Goal: Complete application form: Complete application form

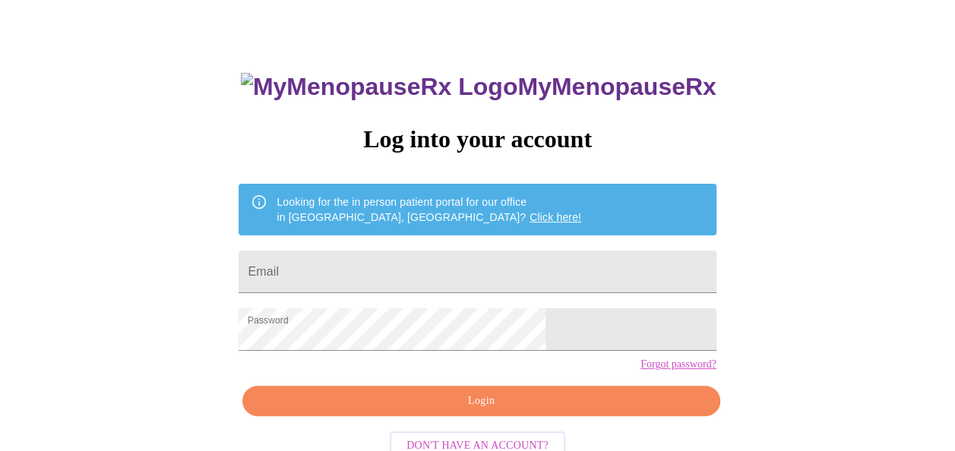
scroll to position [90, 0]
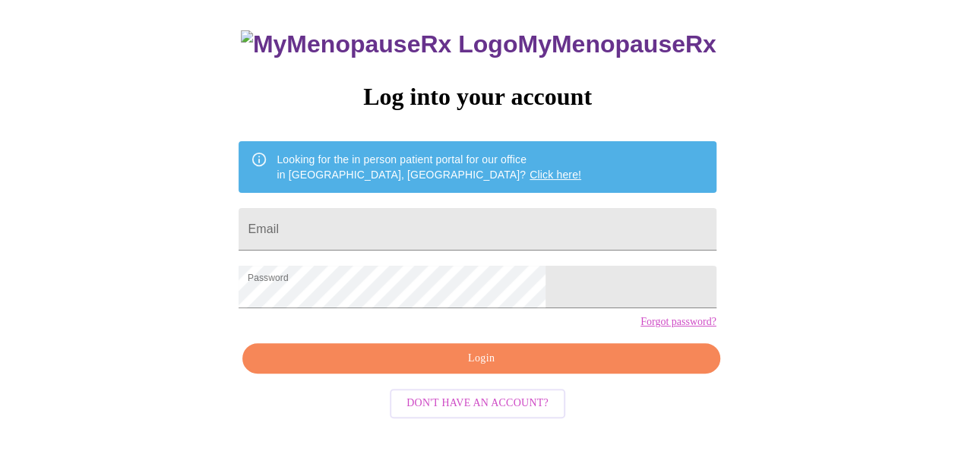
click at [481, 369] on span "Login" at bounding box center [481, 359] width 442 height 19
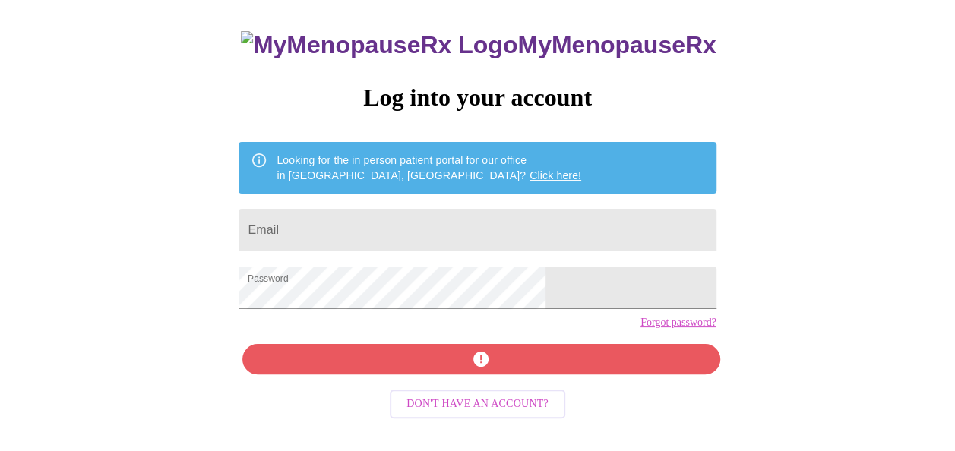
click at [470, 214] on input "Email" at bounding box center [477, 230] width 477 height 43
type input "[EMAIL_ADDRESS][DOMAIN_NAME]"
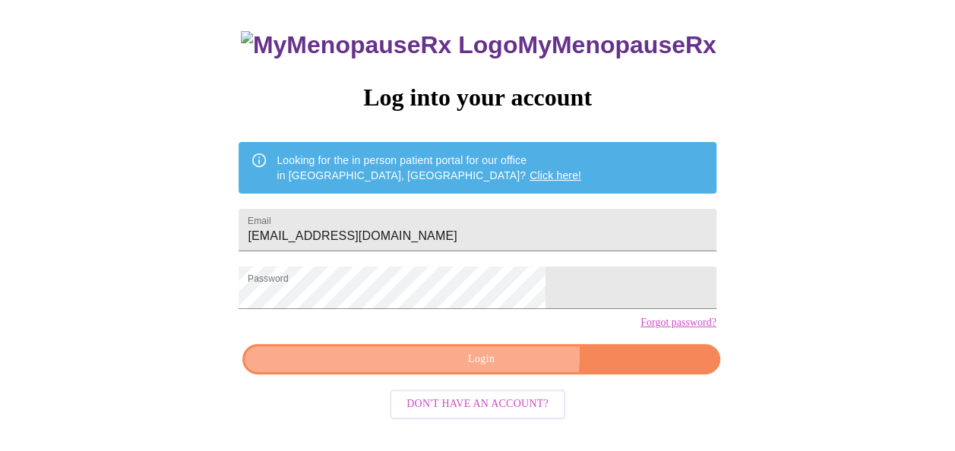
click at [496, 369] on span "Login" at bounding box center [481, 359] width 442 height 19
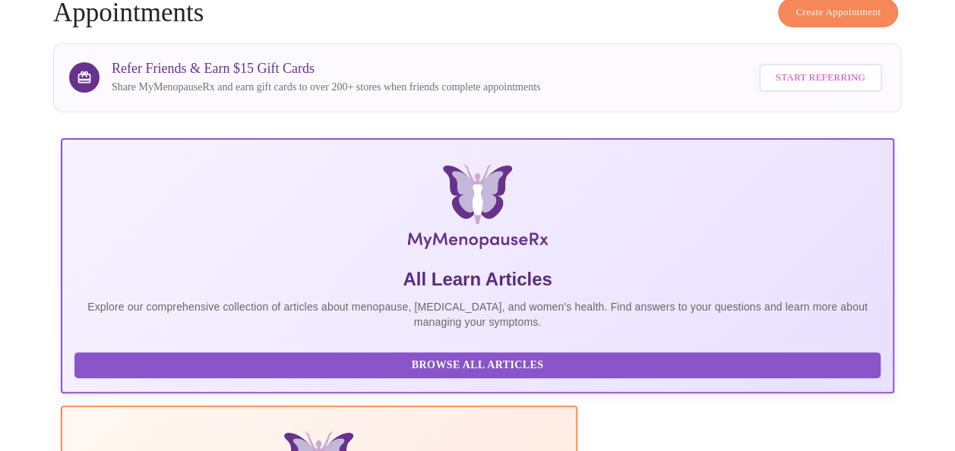
scroll to position [394, 0]
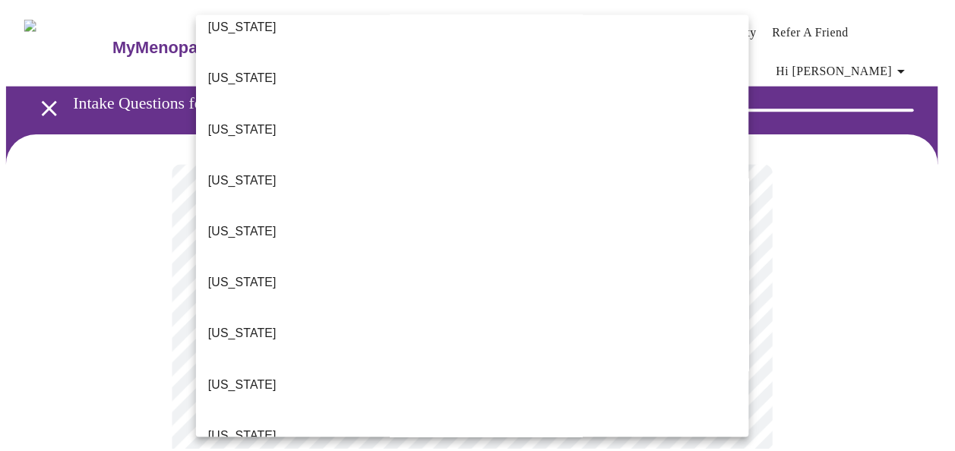
scroll to position [228, 0]
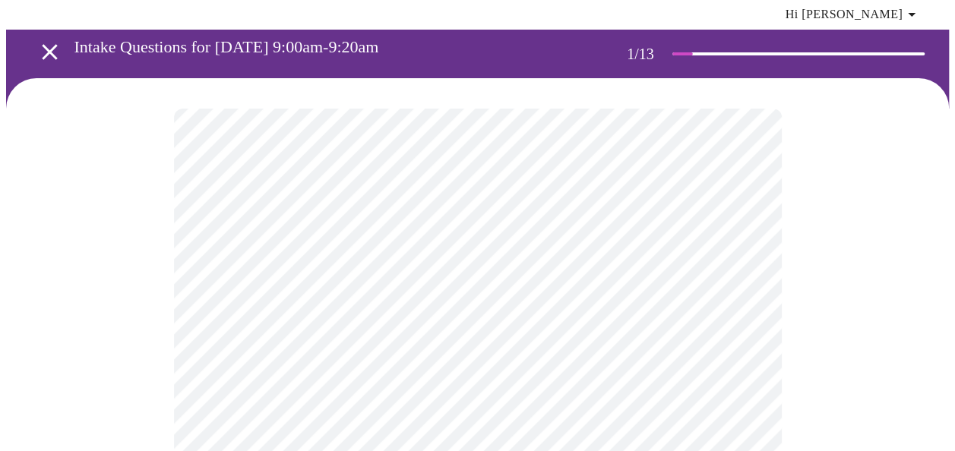
scroll to position [76, 0]
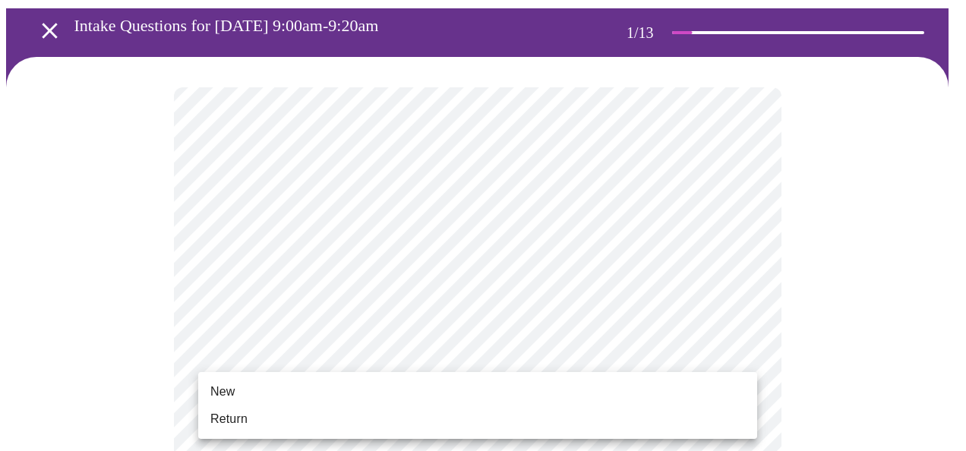
click at [245, 416] on span "Return" at bounding box center [228, 419] width 37 height 18
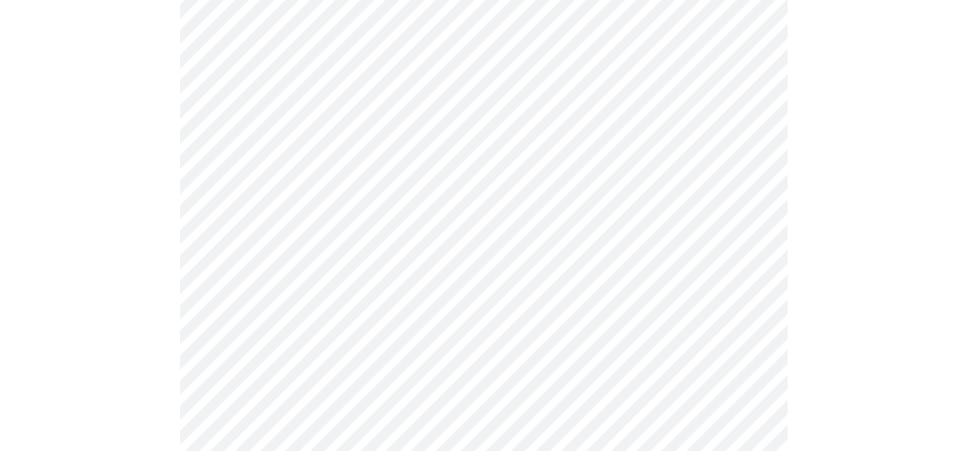
scroll to position [0, 0]
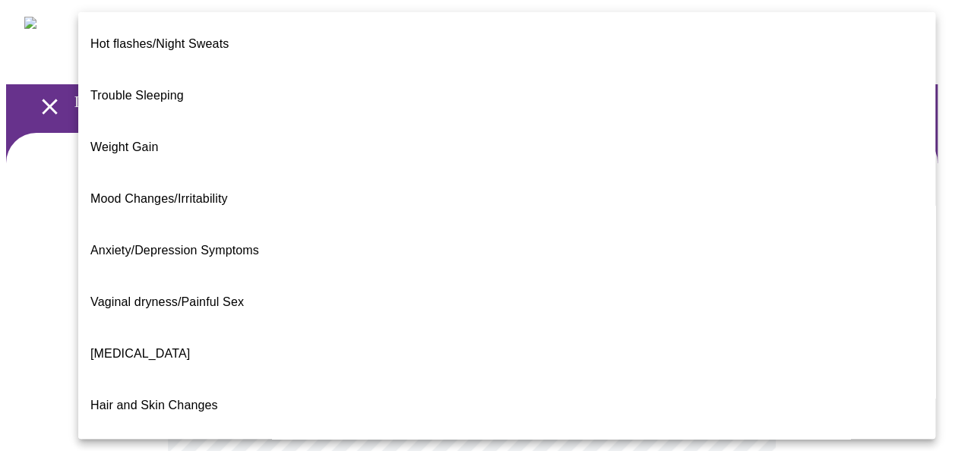
click at [952, 290] on div at bounding box center [483, 225] width 966 height 451
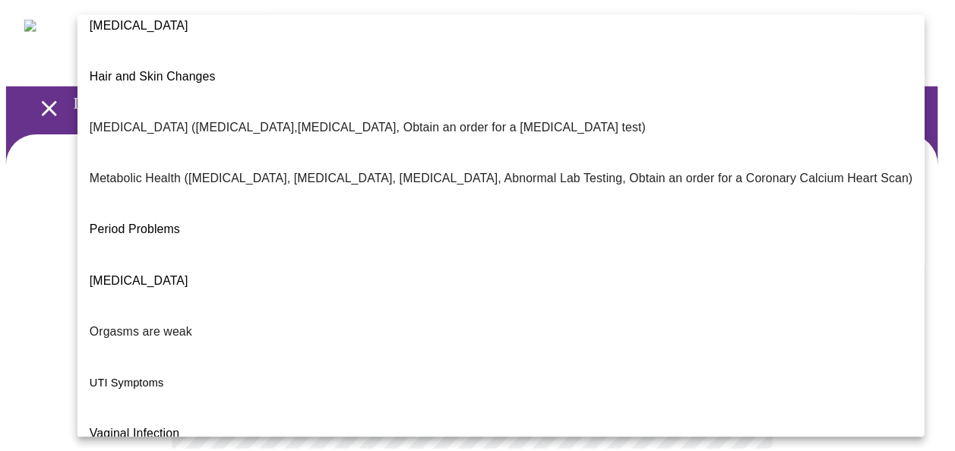
scroll to position [336, 0]
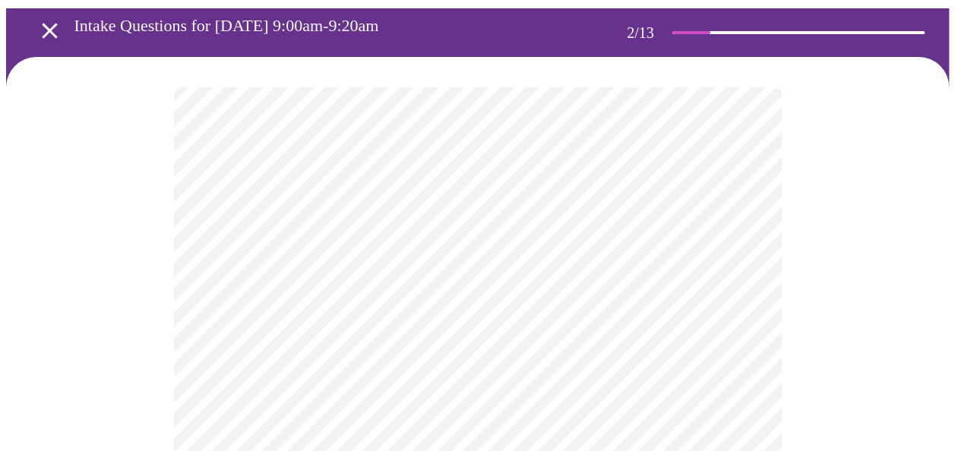
scroll to position [228, 0]
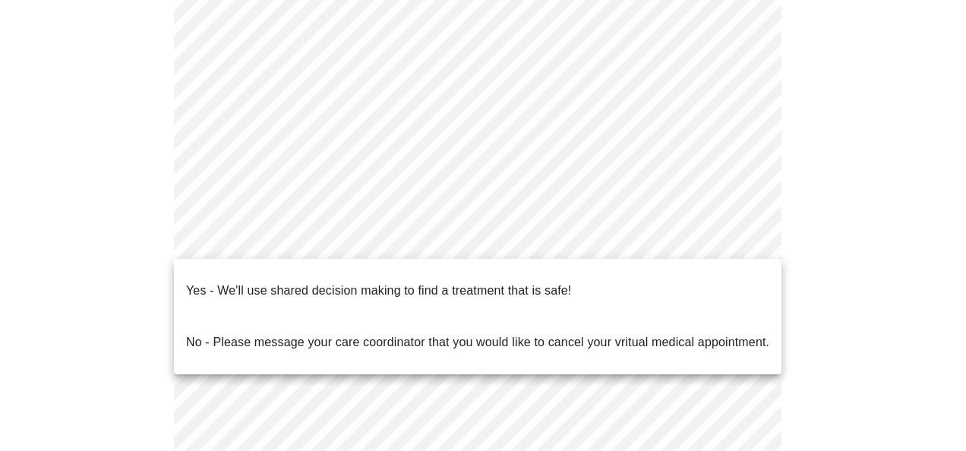
click at [401, 248] on body "MyMenopauseRx Appointments Messaging Labs Uploads Medications Community Refer a…" at bounding box center [483, 240] width 954 height 925
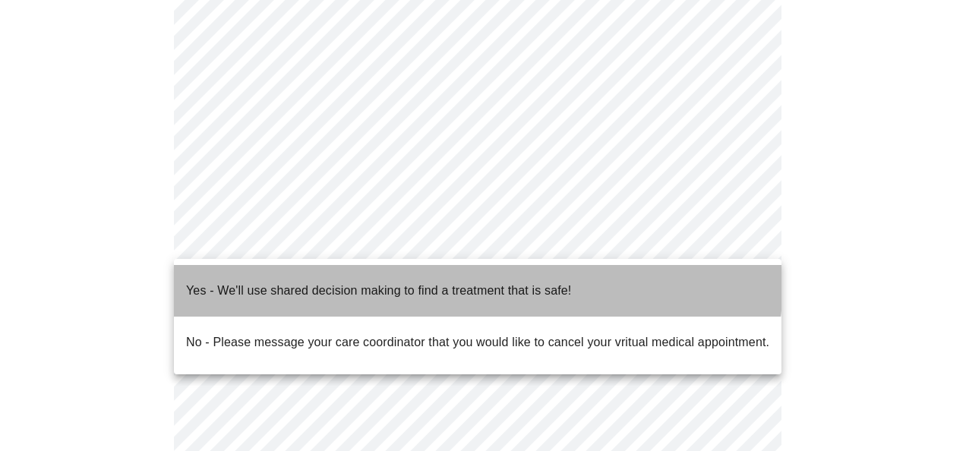
click at [395, 282] on p "Yes - We'll use shared decision making to find a treatment that is safe!" at bounding box center [378, 291] width 385 height 18
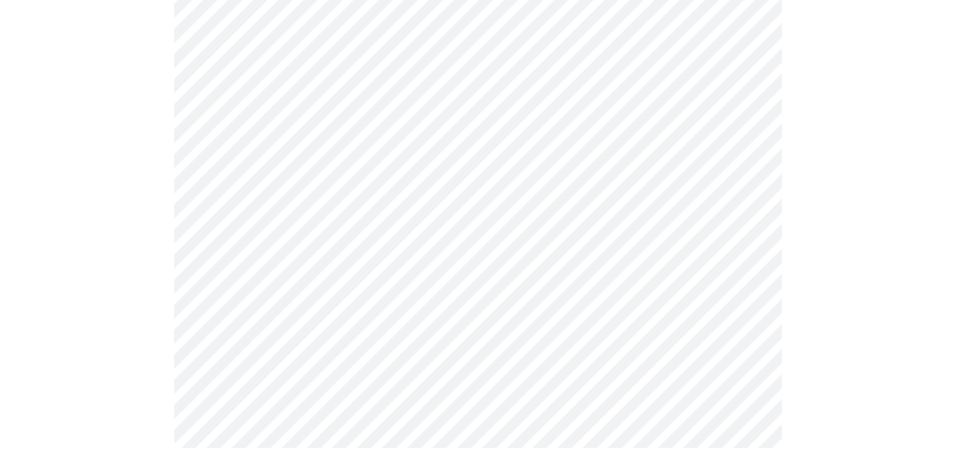
scroll to position [0, 0]
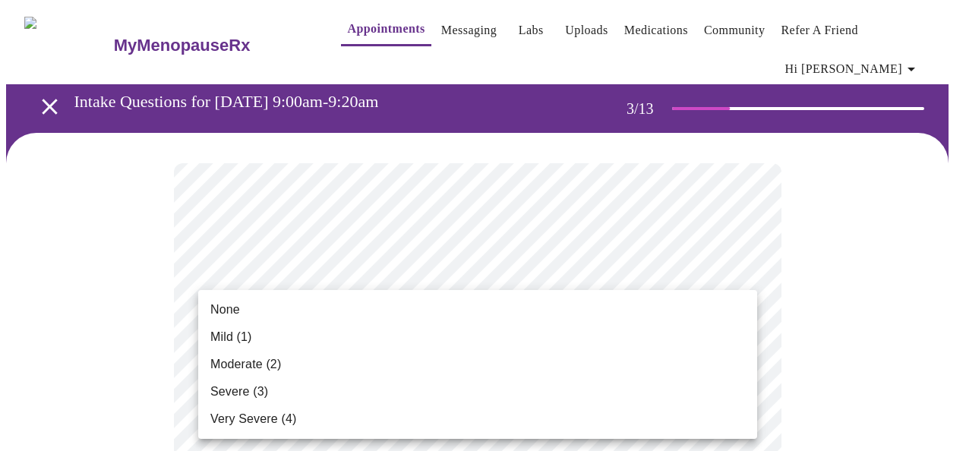
click at [501, 334] on li "Mild (1)" at bounding box center [477, 337] width 559 height 27
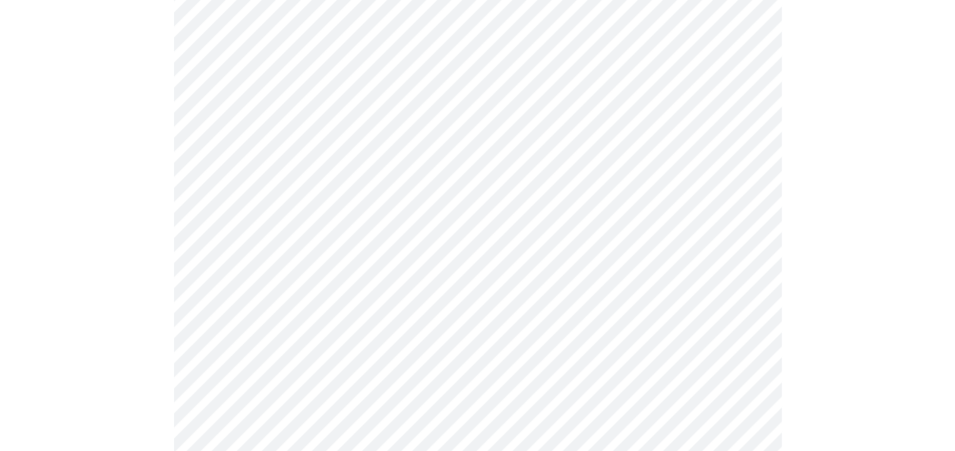
scroll to position [228, 0]
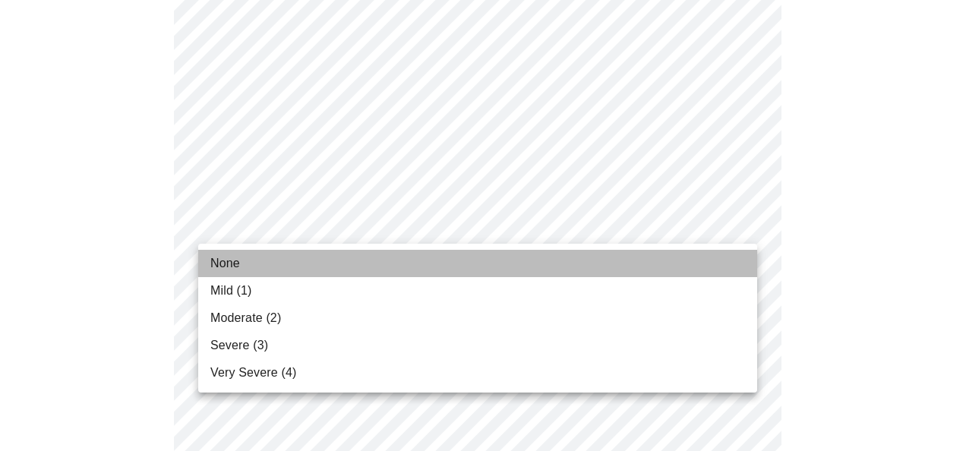
click at [401, 263] on li "None" at bounding box center [477, 263] width 559 height 27
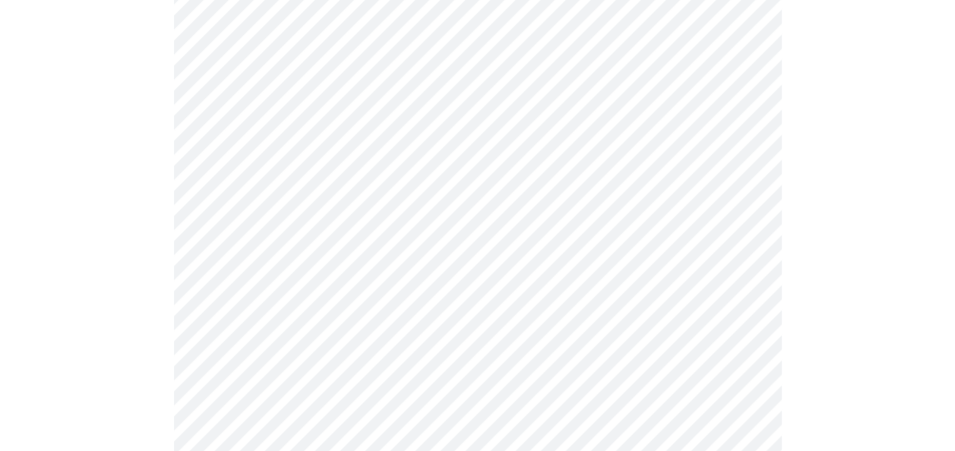
scroll to position [380, 0]
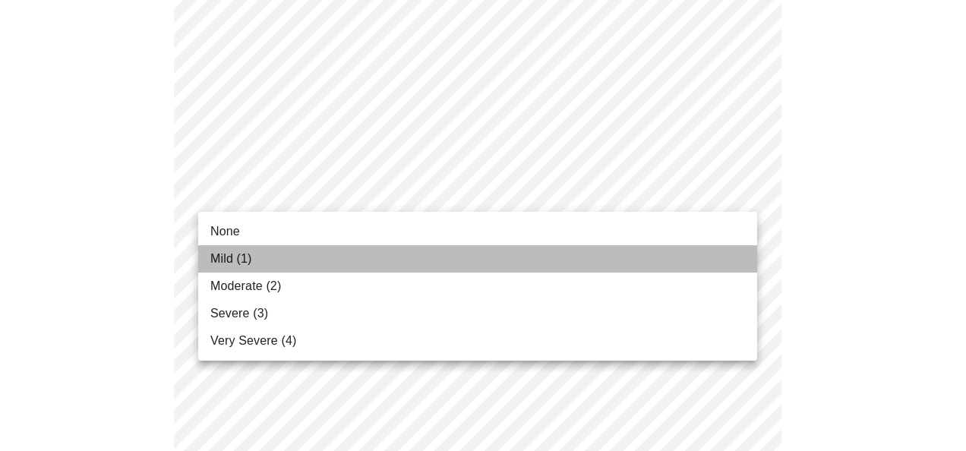
click at [322, 257] on li "Mild (1)" at bounding box center [477, 258] width 559 height 27
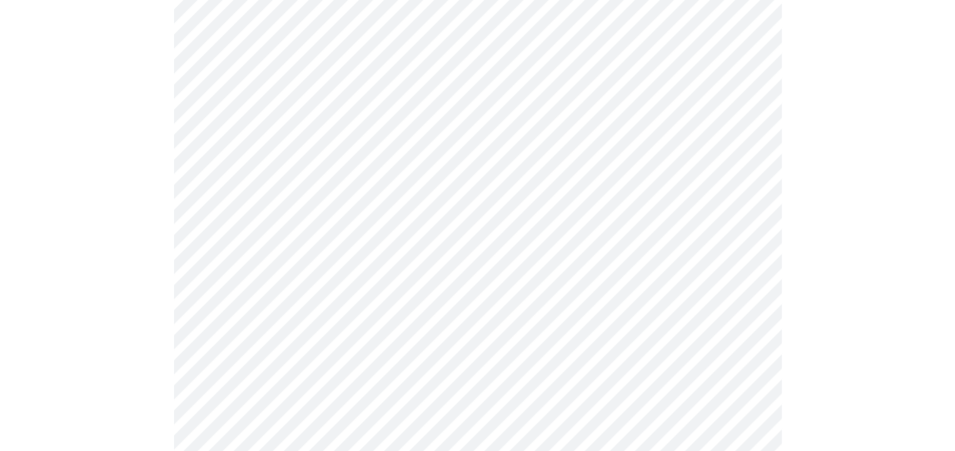
scroll to position [456, 0]
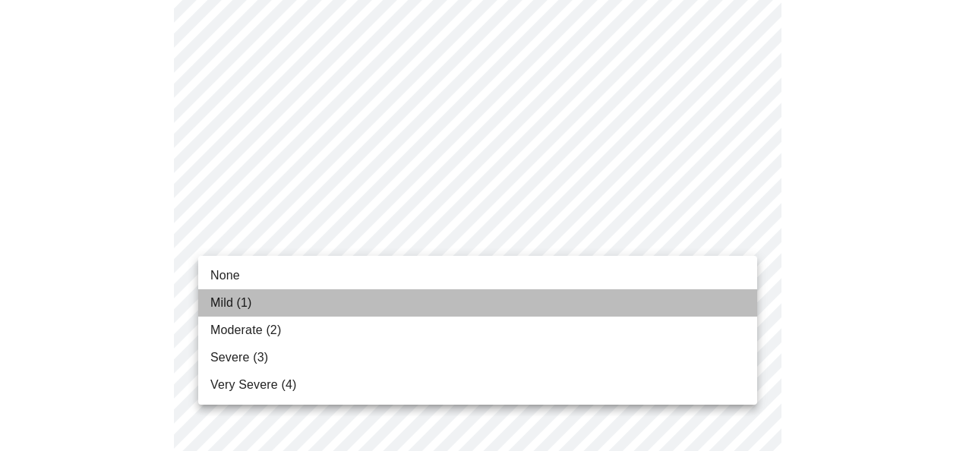
click at [343, 312] on li "Mild (1)" at bounding box center [477, 302] width 559 height 27
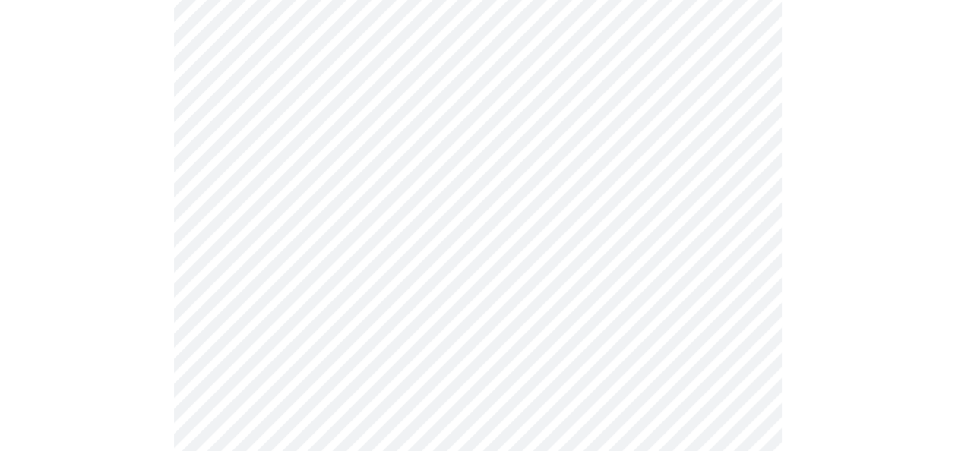
scroll to position [608, 0]
click at [371, 178] on body "MyMenopauseRx Appointments Messaging Labs Uploads Medications Community Refer a…" at bounding box center [477, 376] width 943 height 1957
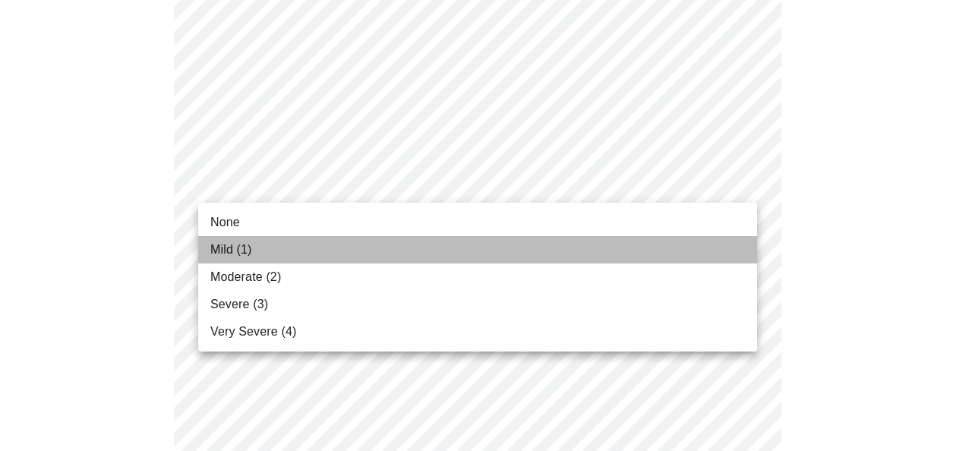
click at [332, 242] on li "Mild (1)" at bounding box center [477, 249] width 559 height 27
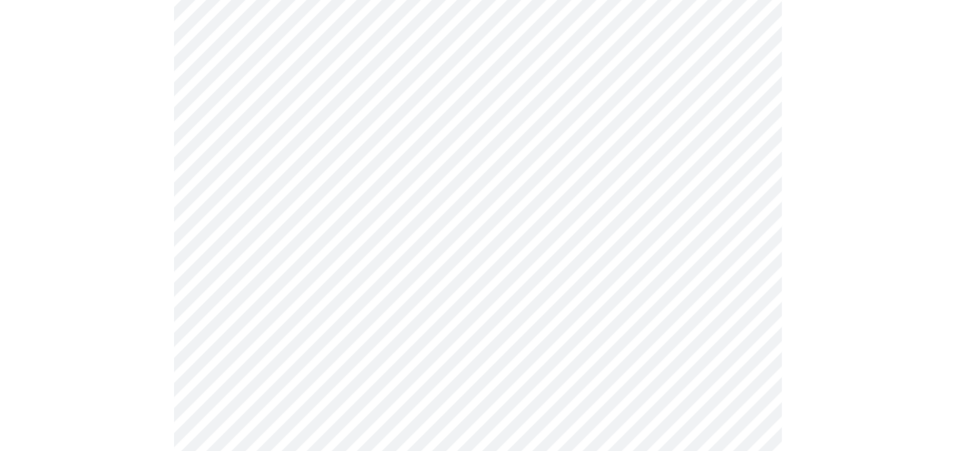
scroll to position [684, 0]
click at [342, 217] on body "MyMenopauseRx Appointments Messaging Labs Uploads Medications Community Refer a…" at bounding box center [483, 290] width 954 height 1936
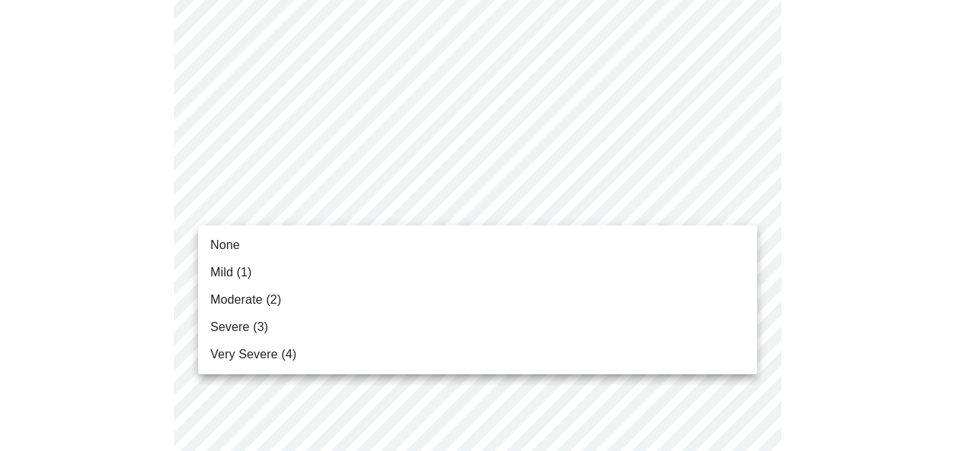
click at [321, 247] on li "None" at bounding box center [477, 245] width 559 height 27
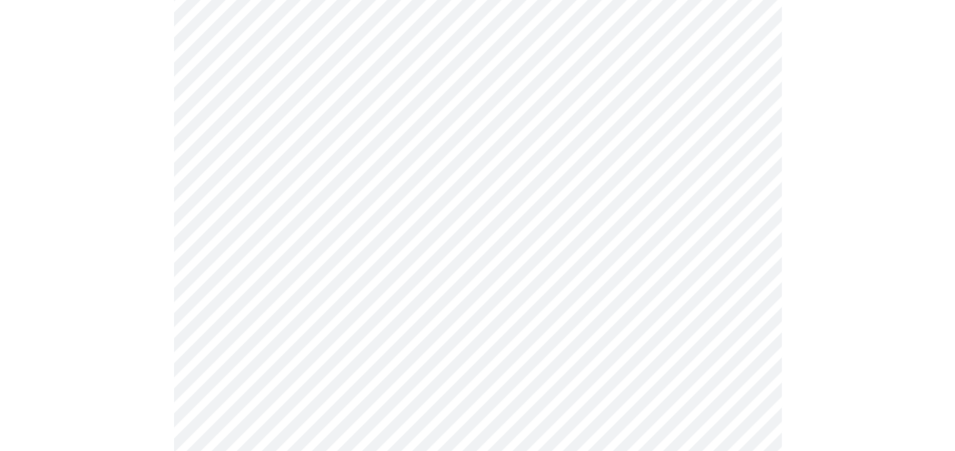
scroll to position [836, 0]
click at [397, 173] on body "MyMenopauseRx Appointments Messaging Labs Uploads Medications Community Refer a…" at bounding box center [477, 127] width 943 height 1915
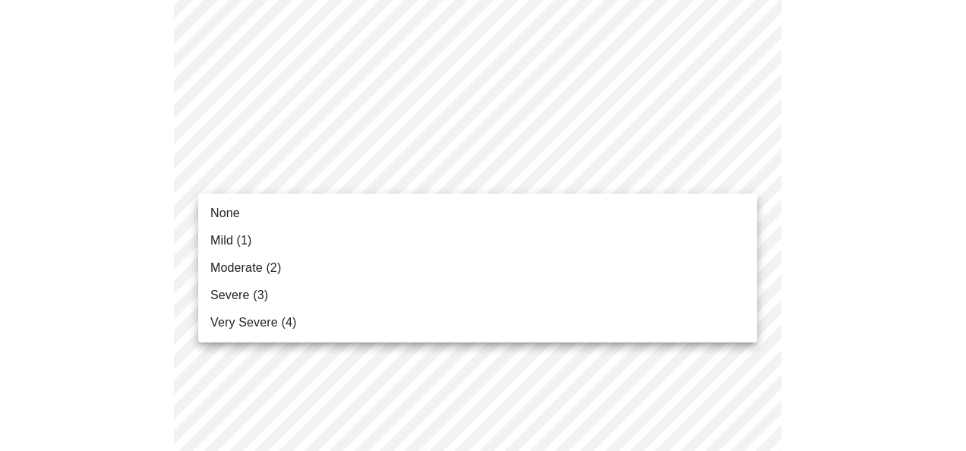
click at [327, 239] on li "Mild (1)" at bounding box center [477, 240] width 559 height 27
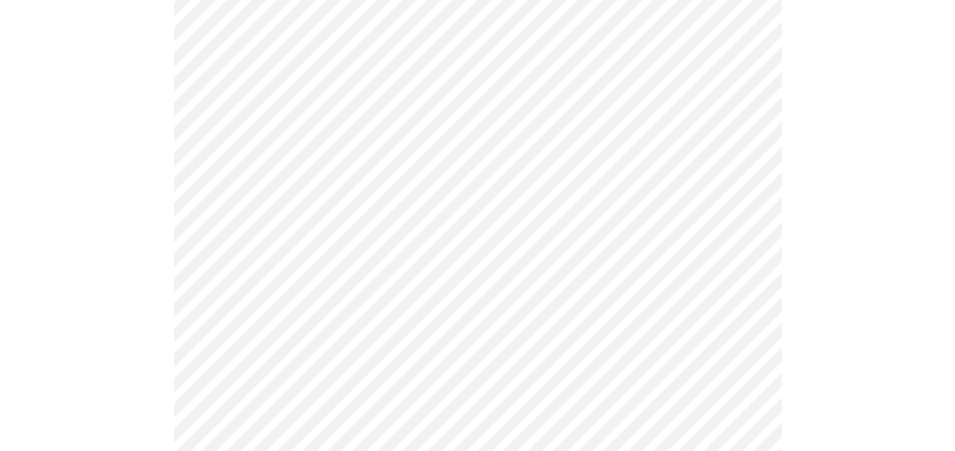
scroll to position [912, 0]
click at [349, 220] on body "MyMenopauseRx Appointments Messaging Labs Uploads Medications Community Refer a…" at bounding box center [477, 40] width 943 height 1893
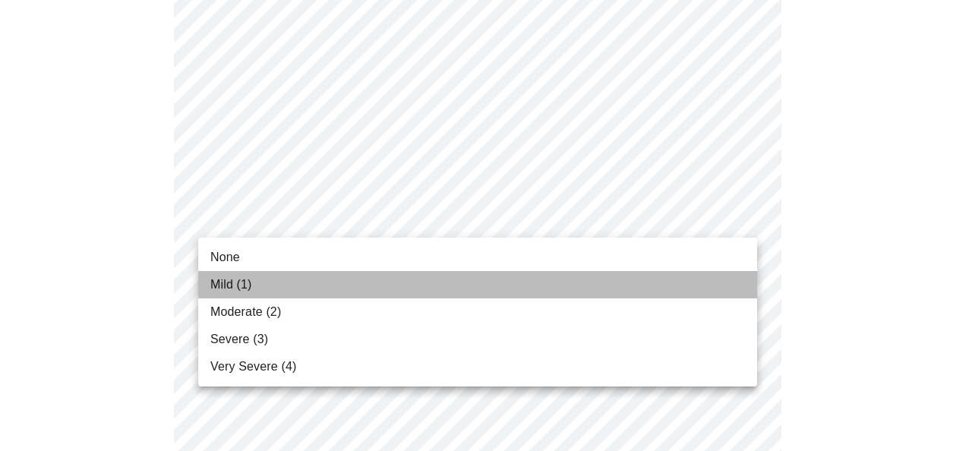
click at [278, 283] on li "Mild (1)" at bounding box center [477, 284] width 559 height 27
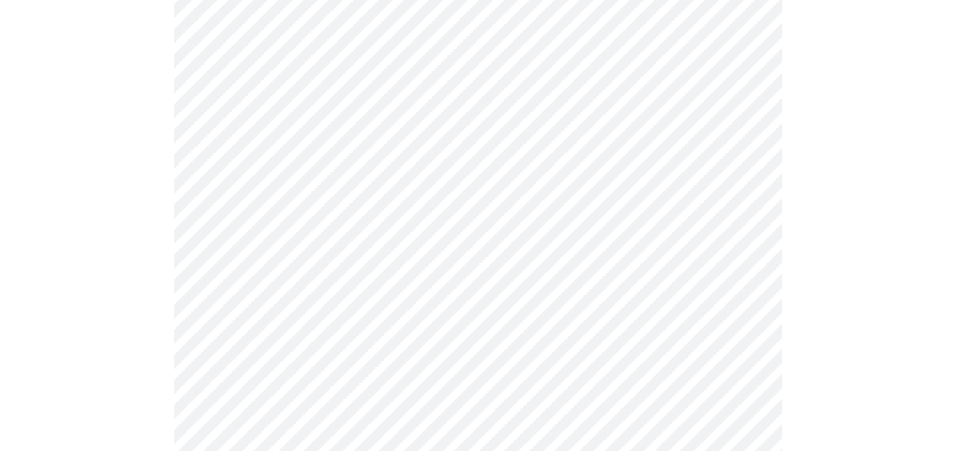
scroll to position [988, 0]
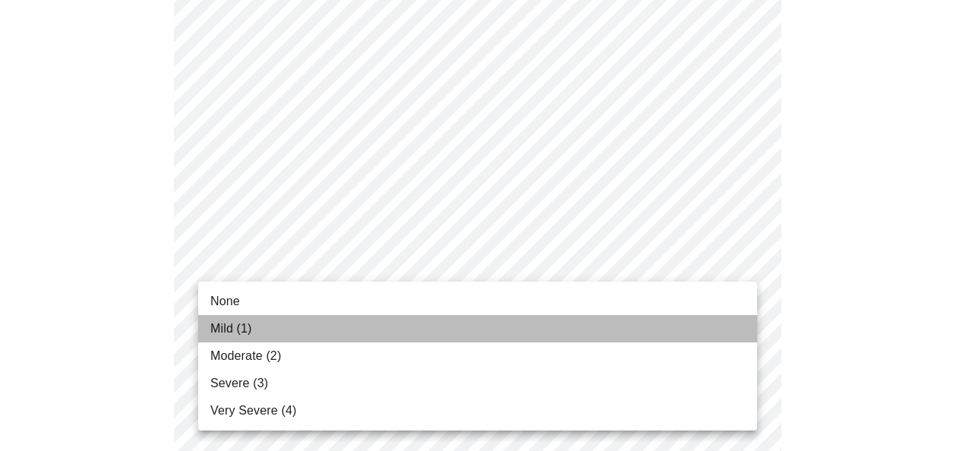
click at [236, 327] on span "Mild (1)" at bounding box center [231, 329] width 42 height 18
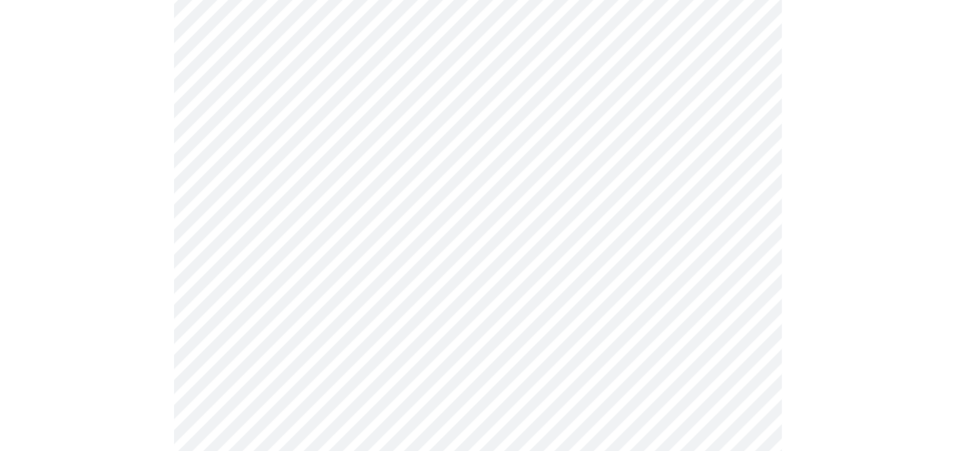
scroll to position [1140, 0]
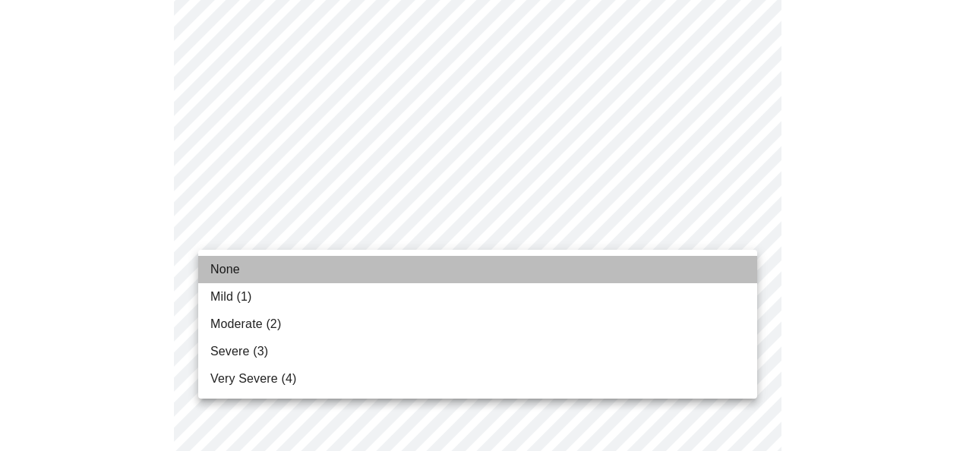
click at [306, 267] on li "None" at bounding box center [477, 269] width 559 height 27
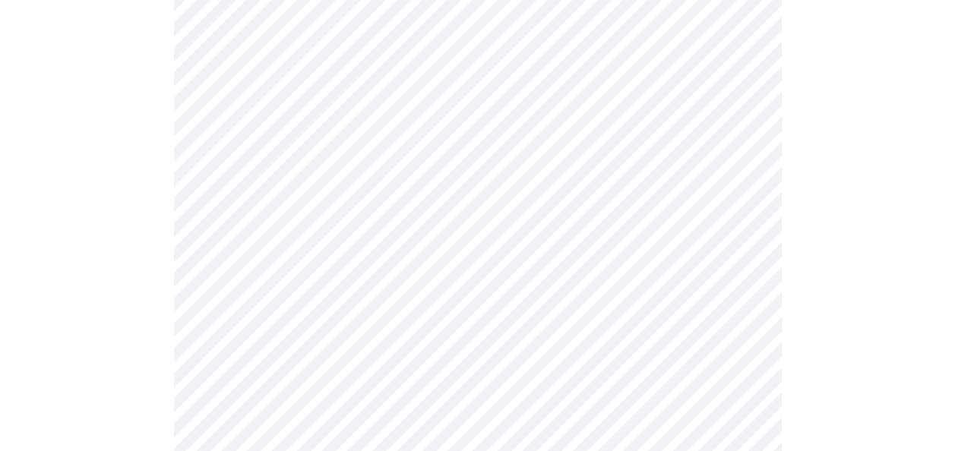
scroll to position [1216, 0]
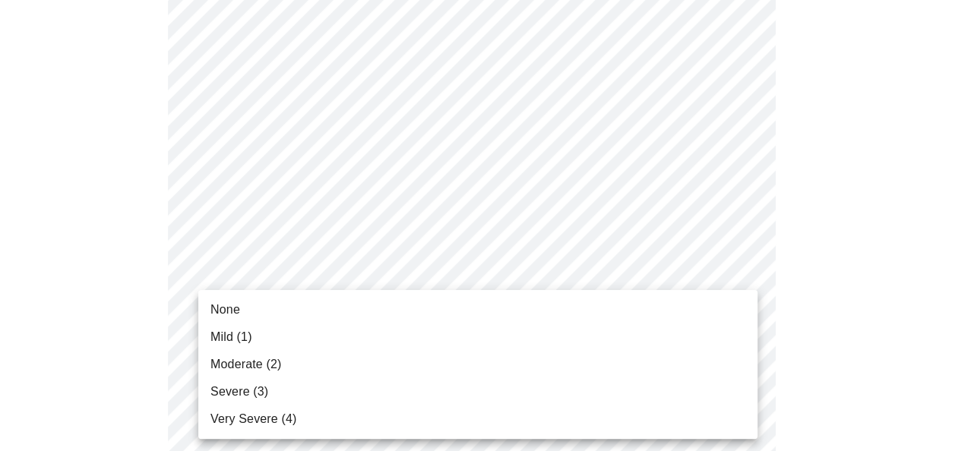
click at [270, 341] on li "Mild (1)" at bounding box center [477, 337] width 559 height 27
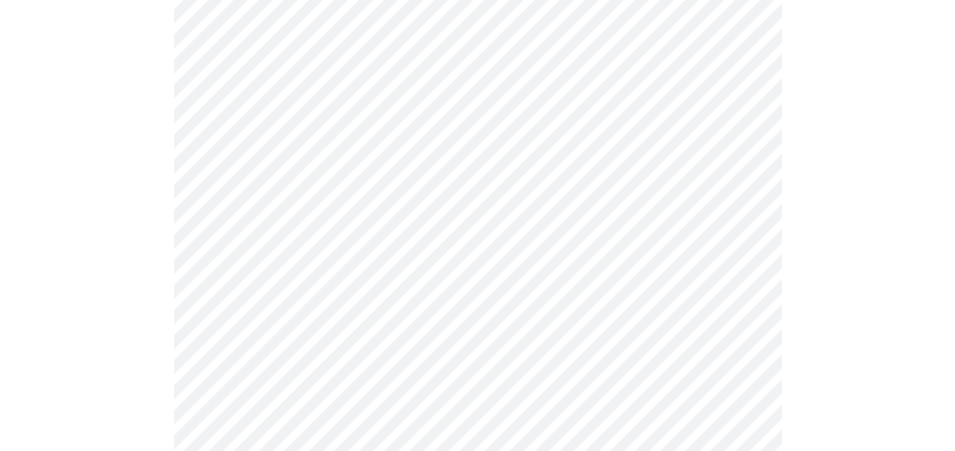
scroll to position [608, 0]
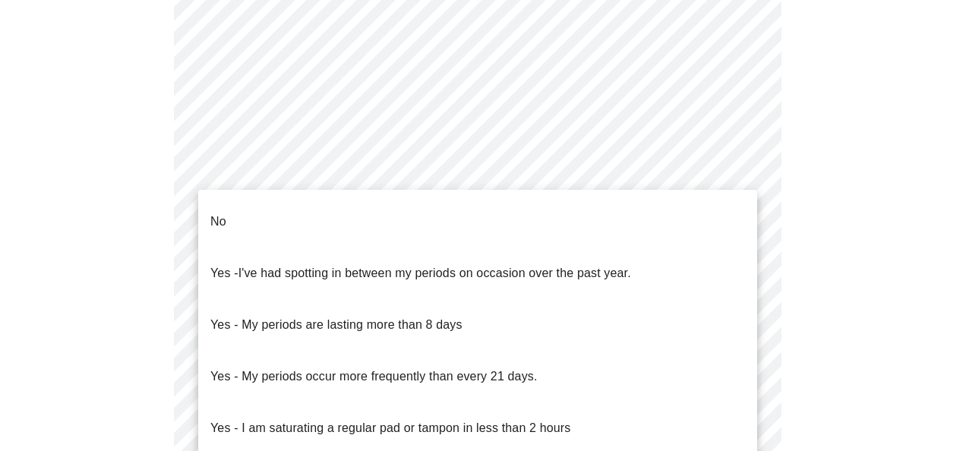
click at [307, 258] on body "MyMenopauseRx Appointments Messaging Labs Uploads Medications Community Refer a…" at bounding box center [483, 127] width 954 height 1458
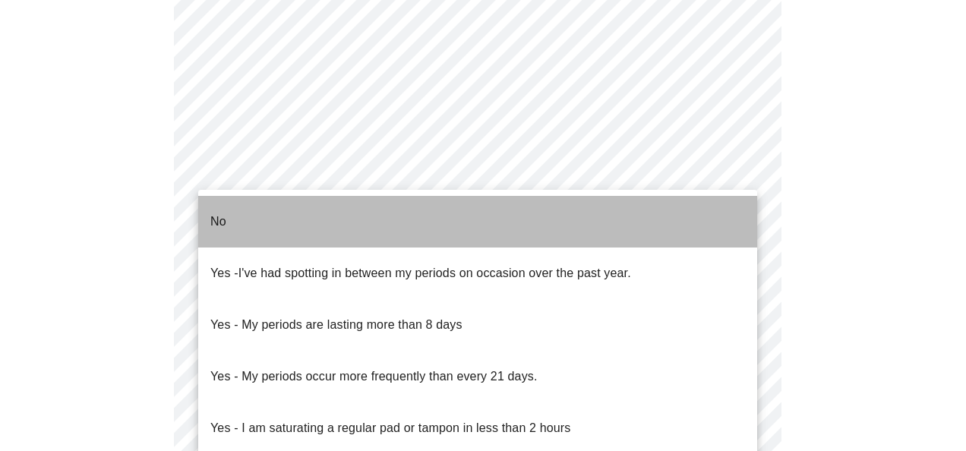
click at [285, 219] on li "No" at bounding box center [477, 222] width 559 height 52
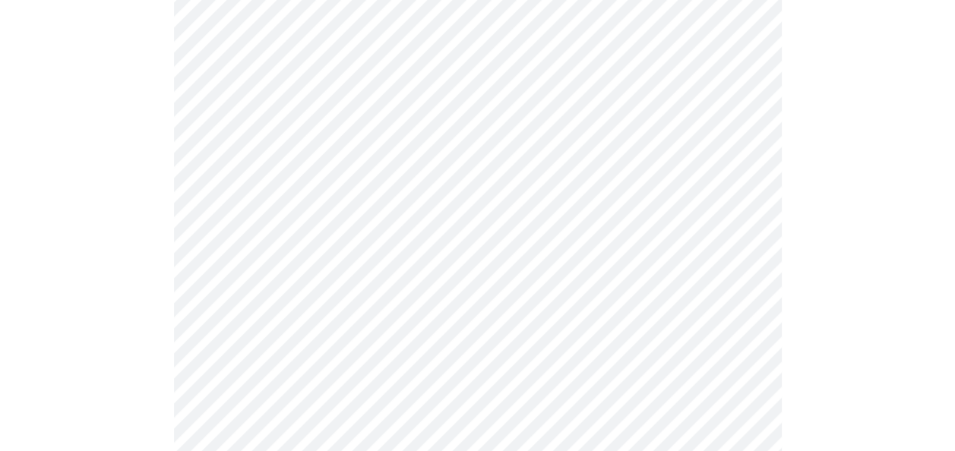
scroll to position [760, 0]
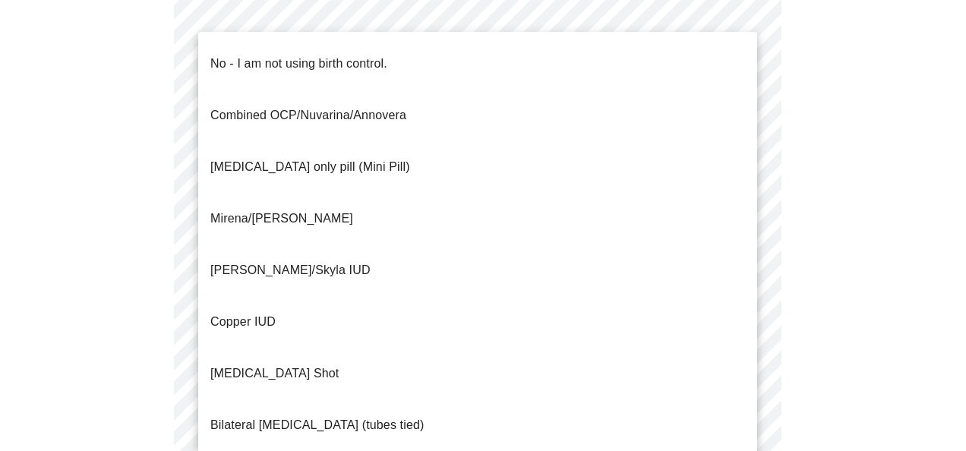
click at [350, 67] on span "No - I am not using birth control." at bounding box center [298, 64] width 177 height 43
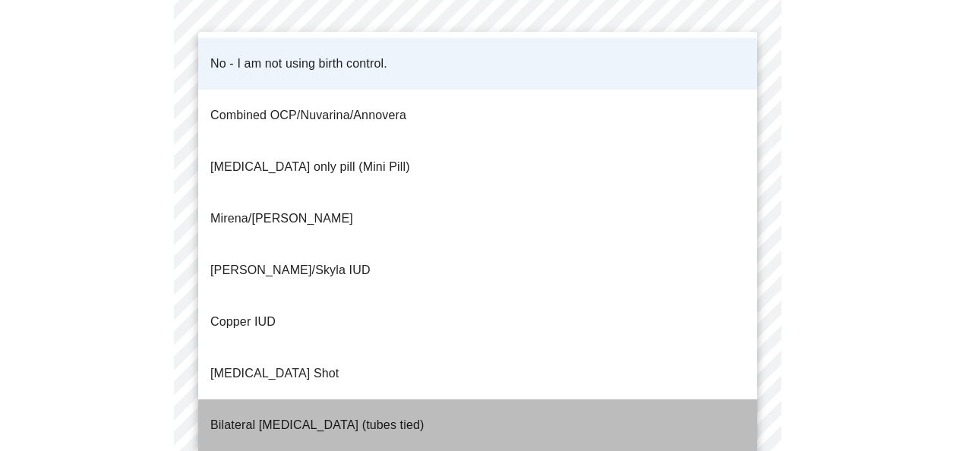
click at [327, 416] on p "Bilateral [MEDICAL_DATA] (tubes tied)" at bounding box center [317, 425] width 214 height 18
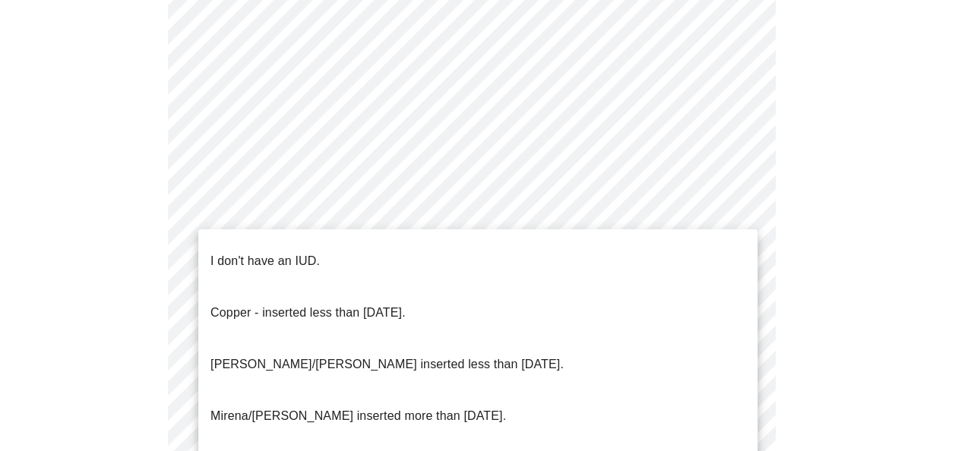
click at [355, 258] on li "I don't have an IUD." at bounding box center [477, 262] width 559 height 52
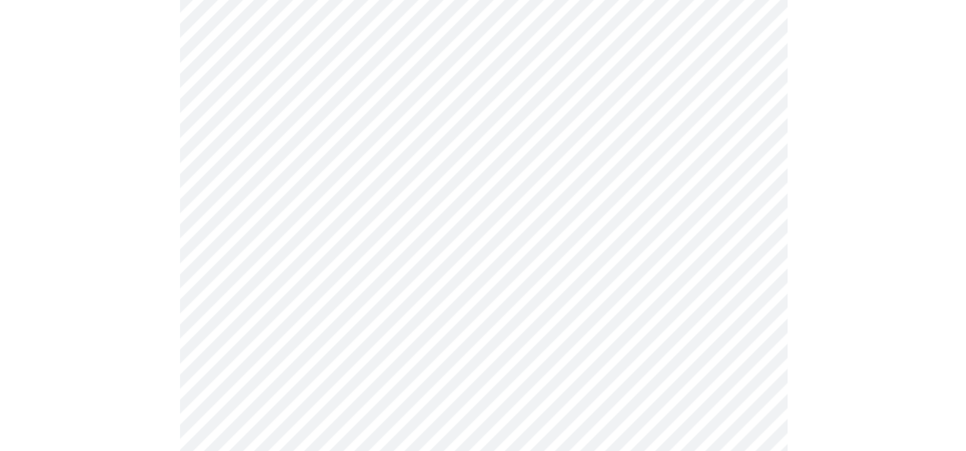
scroll to position [958, 0]
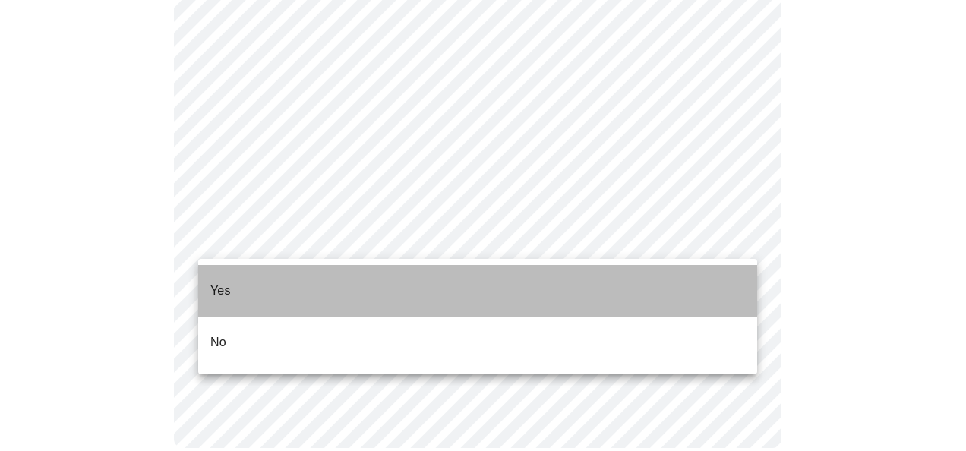
click at [324, 289] on li "Yes" at bounding box center [477, 291] width 559 height 52
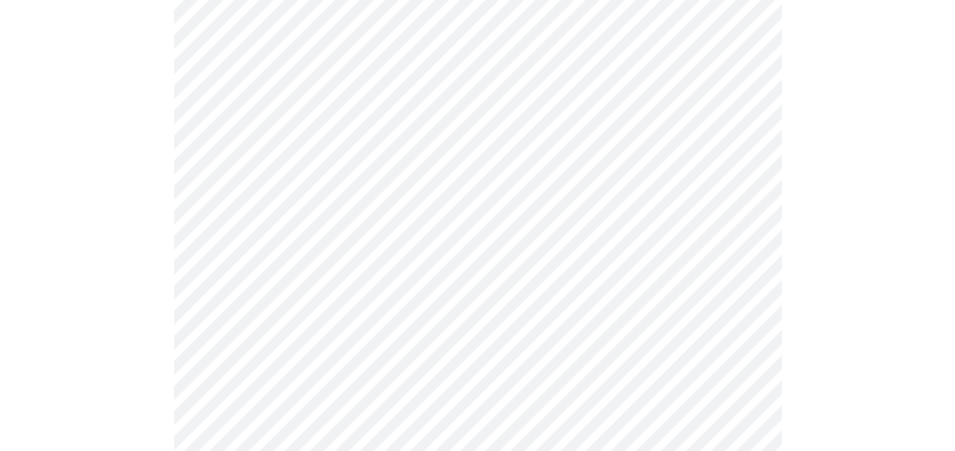
scroll to position [228, 0]
click at [849, 301] on div at bounding box center [477, 253] width 943 height 696
click at [904, 305] on div at bounding box center [477, 253] width 943 height 696
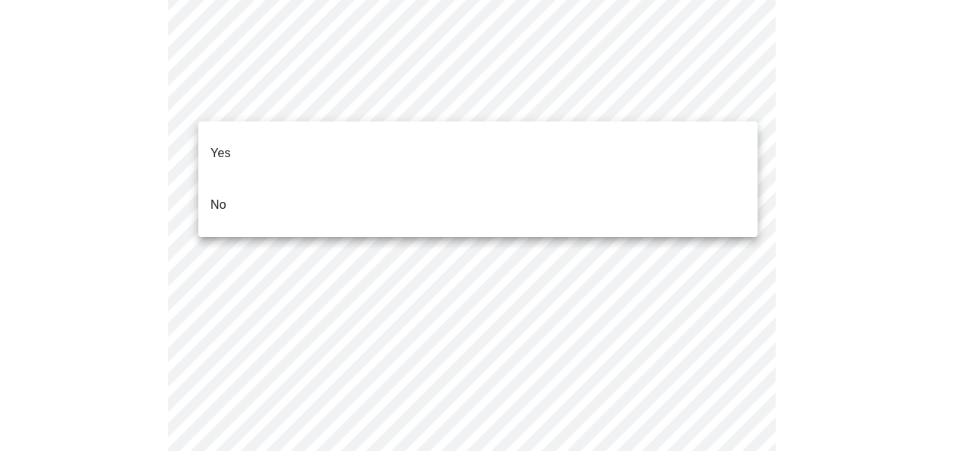
click at [334, 181] on li "No" at bounding box center [477, 205] width 559 height 52
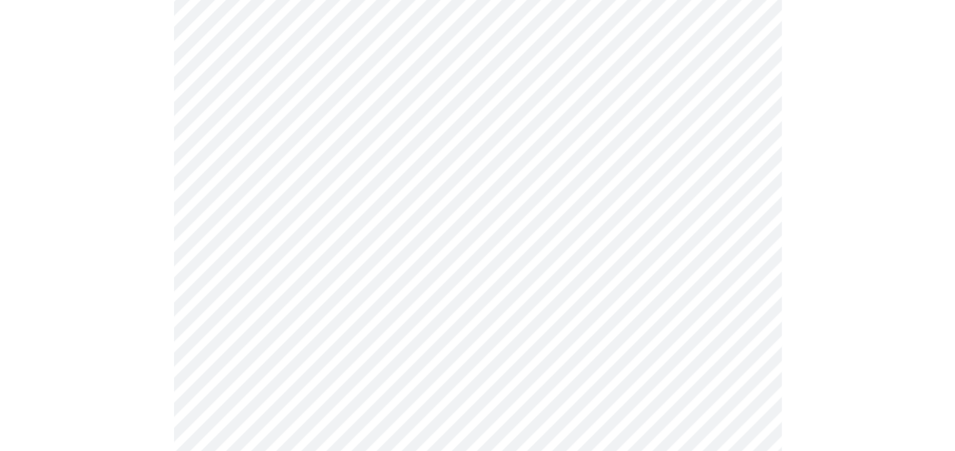
scroll to position [760, 0]
